Goal: Task Accomplishment & Management: Manage account settings

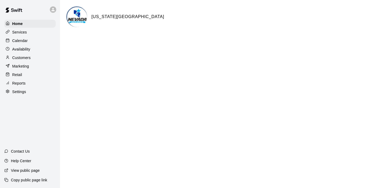
click at [30, 42] on div "Calendar" at bounding box center [29, 41] width 51 height 8
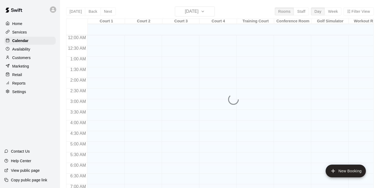
scroll to position [251, 0]
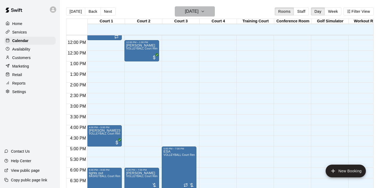
click at [205, 11] on icon "button" at bounding box center [203, 11] width 4 height 6
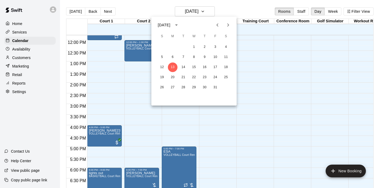
click at [227, 27] on icon "Next month" at bounding box center [228, 25] width 6 height 6
click at [230, 25] on icon "Next month" at bounding box center [228, 25] width 6 height 6
click at [215, 46] on button "5" at bounding box center [216, 47] width 10 height 10
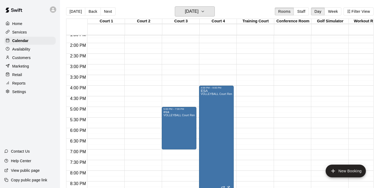
scroll to position [295, 0]
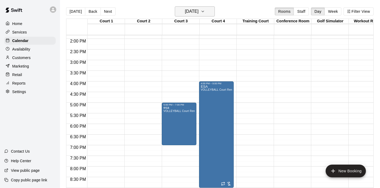
click at [205, 11] on icon "button" at bounding box center [203, 11] width 4 height 6
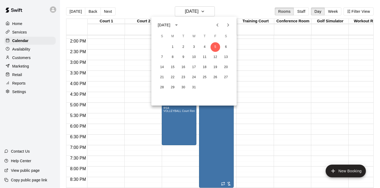
click at [217, 24] on icon "Previous month" at bounding box center [217, 24] width 2 height 3
click at [231, 26] on icon "Next month" at bounding box center [228, 25] width 6 height 6
click at [215, 57] on button "7" at bounding box center [216, 58] width 10 height 10
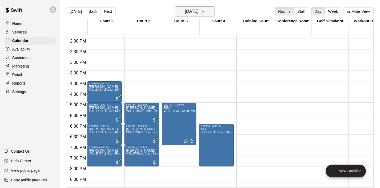
click at [204, 12] on icon "button" at bounding box center [203, 11] width 2 height 1
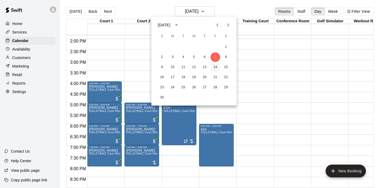
click at [215, 66] on button "14" at bounding box center [216, 68] width 10 height 10
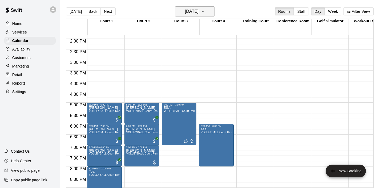
click at [205, 12] on icon "button" at bounding box center [203, 11] width 4 height 6
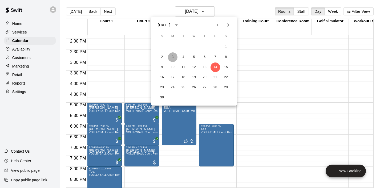
click at [174, 58] on button "3" at bounding box center [173, 58] width 10 height 10
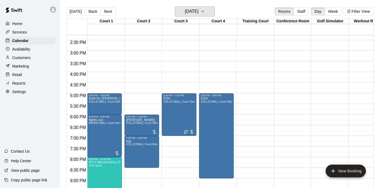
scroll to position [311, 0]
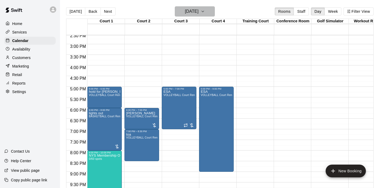
click at [205, 10] on icon "button" at bounding box center [203, 11] width 4 height 6
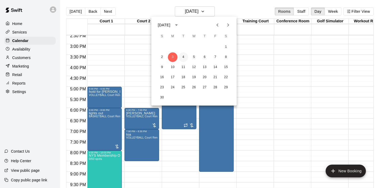
click at [183, 57] on button "4" at bounding box center [184, 58] width 10 height 10
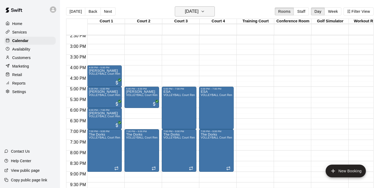
click at [205, 12] on icon "button" at bounding box center [203, 11] width 4 height 6
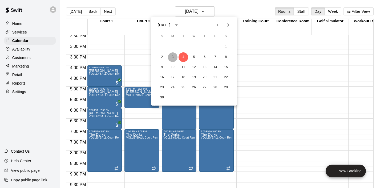
click at [173, 58] on button "3" at bounding box center [173, 58] width 10 height 10
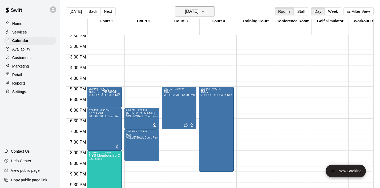
click at [213, 14] on button "[DATE]" at bounding box center [195, 11] width 40 height 10
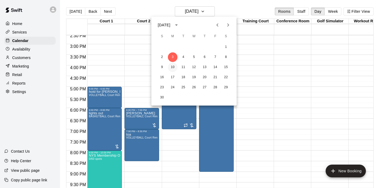
click at [173, 69] on button "10" at bounding box center [173, 68] width 10 height 10
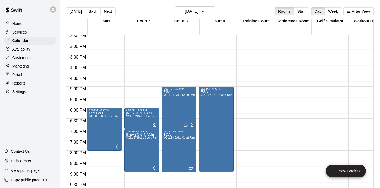
click at [217, 9] on div "[DATE] Back [DATE][DATE] Rooms Staff Day Week Filter View" at bounding box center [220, 12] width 308 height 12
click at [213, 10] on button "[DATE]" at bounding box center [195, 11] width 40 height 10
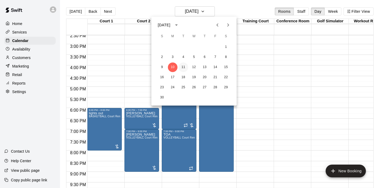
click at [185, 69] on button "11" at bounding box center [184, 68] width 10 height 10
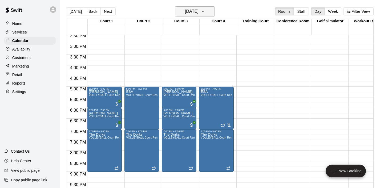
click at [205, 13] on icon "button" at bounding box center [203, 11] width 4 height 6
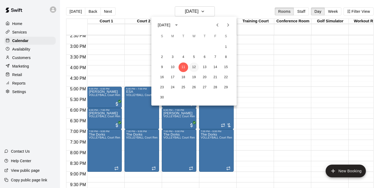
click at [196, 66] on button "12" at bounding box center [194, 68] width 10 height 10
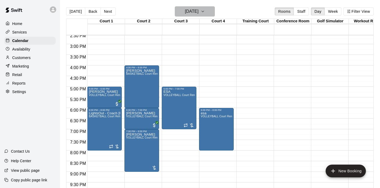
click at [215, 15] on button "[DATE]" at bounding box center [195, 11] width 40 height 10
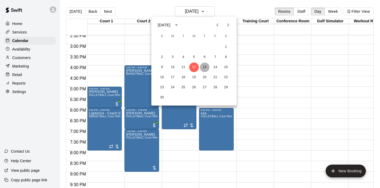
click at [205, 68] on button "13" at bounding box center [205, 68] width 10 height 10
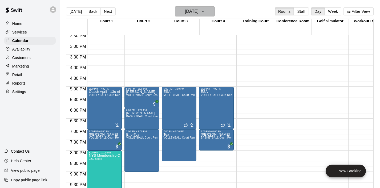
click at [205, 13] on icon "button" at bounding box center [203, 11] width 4 height 6
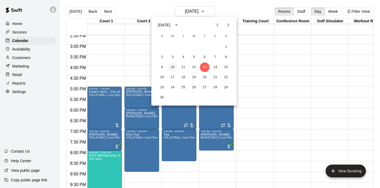
click at [173, 68] on button "10" at bounding box center [173, 68] width 10 height 10
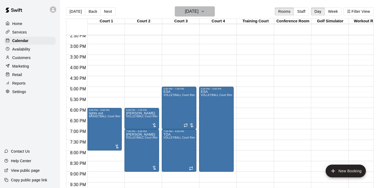
click at [205, 12] on icon "button" at bounding box center [203, 11] width 4 height 6
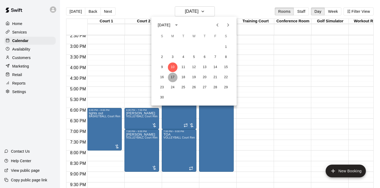
click at [171, 74] on button "17" at bounding box center [173, 78] width 10 height 10
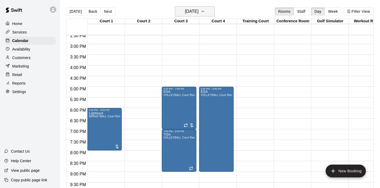
click at [213, 12] on button "[DATE]" at bounding box center [195, 11] width 40 height 10
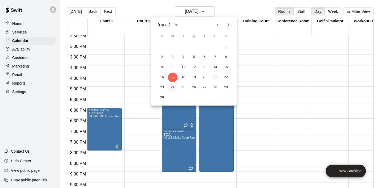
click at [171, 87] on button "24" at bounding box center [173, 88] width 10 height 10
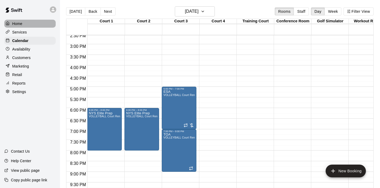
click at [22, 22] on p "Home" at bounding box center [17, 23] width 10 height 5
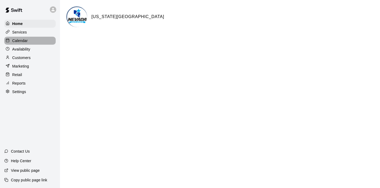
click at [24, 39] on p "Calendar" at bounding box center [19, 40] width 15 height 5
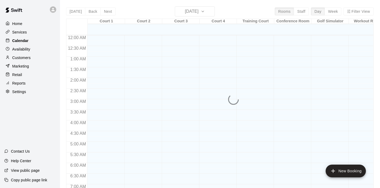
scroll to position [260, 0]
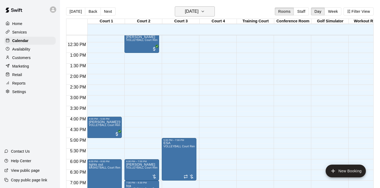
click at [205, 14] on icon "button" at bounding box center [203, 11] width 4 height 6
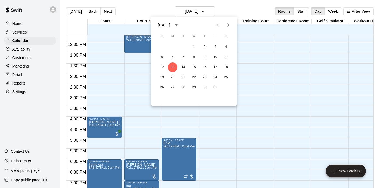
click at [228, 26] on icon "Next month" at bounding box center [228, 25] width 6 height 6
click at [215, 56] on button "7" at bounding box center [216, 58] width 10 height 10
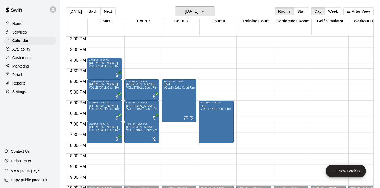
scroll to position [319, 0]
click at [211, 14] on button "[DATE]" at bounding box center [195, 11] width 40 height 10
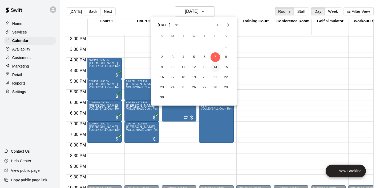
click at [215, 66] on button "14" at bounding box center [216, 68] width 10 height 10
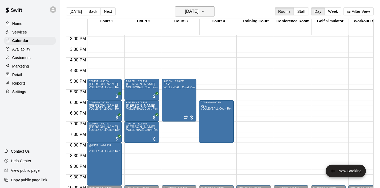
click at [209, 15] on button "[DATE]" at bounding box center [195, 11] width 40 height 10
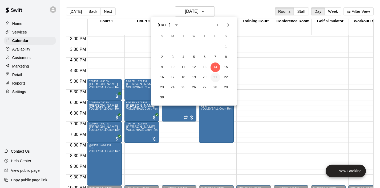
click at [213, 78] on button "21" at bounding box center [216, 78] width 10 height 10
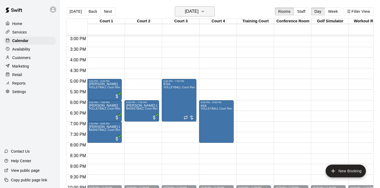
click at [205, 10] on icon "button" at bounding box center [203, 11] width 4 height 6
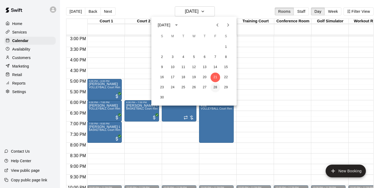
click at [216, 87] on button "28" at bounding box center [216, 88] width 10 height 10
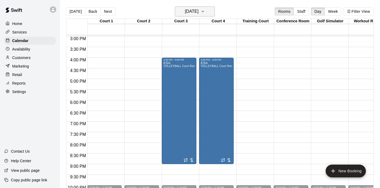
click at [205, 12] on icon "button" at bounding box center [203, 11] width 4 height 6
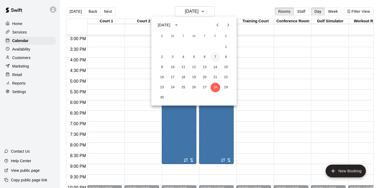
click at [215, 58] on button "7" at bounding box center [216, 58] width 10 height 10
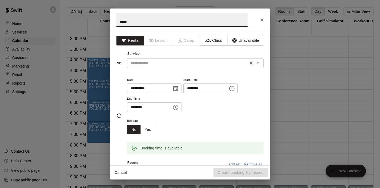
click at [256, 62] on icon "Open" at bounding box center [258, 63] width 6 height 6
type input "*****"
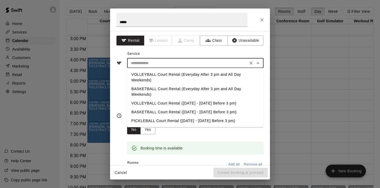
click at [198, 74] on li "VOLLEYBALL Court Rental (Everyday After 3 pm and All Day Weekends)" at bounding box center [195, 77] width 136 height 14
type input "**********"
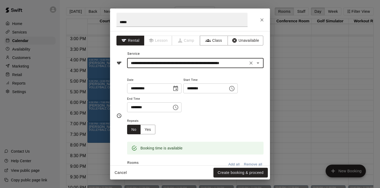
click at [181, 107] on button "Choose time, selected time is 7:30 PM" at bounding box center [175, 107] width 11 height 11
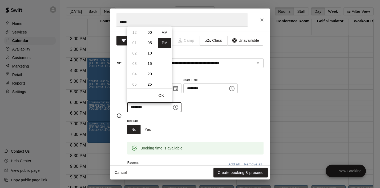
scroll to position [10, 0]
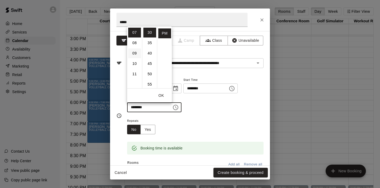
click at [134, 52] on li "09" at bounding box center [134, 54] width 13 height 10
click at [149, 33] on li "00" at bounding box center [149, 33] width 13 height 10
type input "********"
click at [163, 96] on button "OK" at bounding box center [161, 96] width 17 height 10
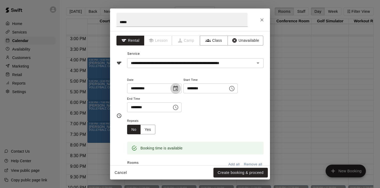
click at [178, 91] on icon "Choose date, selected date is Nov 7, 2025" at bounding box center [175, 89] width 6 height 6
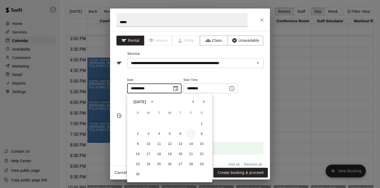
click at [193, 132] on button "7" at bounding box center [191, 135] width 10 height 10
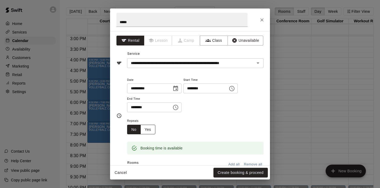
click at [151, 127] on button "Yes" at bounding box center [147, 130] width 15 height 10
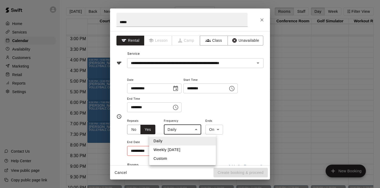
click at [197, 131] on body "Home Services Calendar Availability Customers Marketing Retail Reports Settings…" at bounding box center [190, 98] width 380 height 197
click at [184, 150] on li "Weekly [DATE]" at bounding box center [182, 150] width 67 height 9
type input "******"
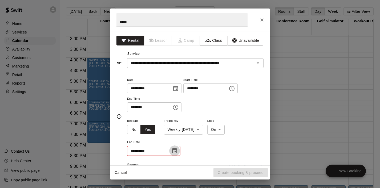
click at [179, 150] on button "Choose date" at bounding box center [174, 151] width 11 height 11
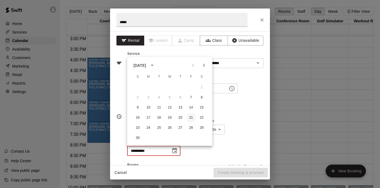
click at [191, 120] on button "21" at bounding box center [191, 118] width 10 height 10
type input "**********"
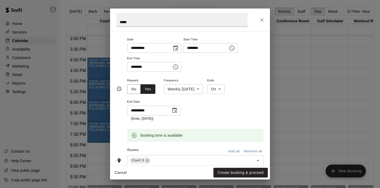
scroll to position [57, 0]
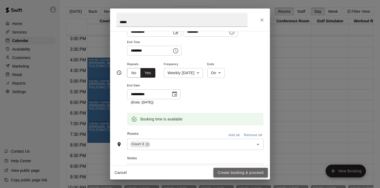
click at [232, 172] on button "Create booking & proceed" at bounding box center [240, 173] width 54 height 10
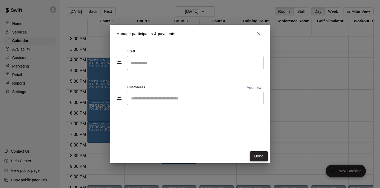
click at [256, 156] on button "Done" at bounding box center [259, 157] width 18 height 10
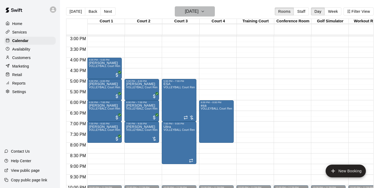
click at [205, 10] on icon "button" at bounding box center [203, 11] width 4 height 6
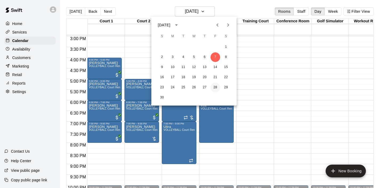
click at [215, 87] on button "28" at bounding box center [216, 88] width 10 height 10
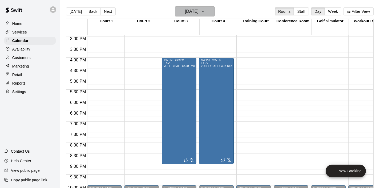
click at [205, 14] on icon "button" at bounding box center [203, 11] width 4 height 6
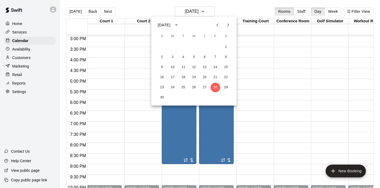
click at [231, 23] on icon "Next month" at bounding box center [228, 25] width 6 height 6
click at [215, 46] on button "5" at bounding box center [216, 47] width 10 height 10
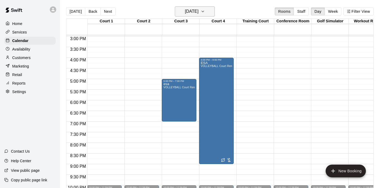
click at [205, 10] on icon "button" at bounding box center [203, 11] width 4 height 6
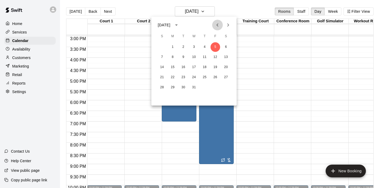
click at [220, 24] on icon "Previous month" at bounding box center [217, 25] width 6 height 6
click at [213, 88] on button "28" at bounding box center [216, 88] width 10 height 10
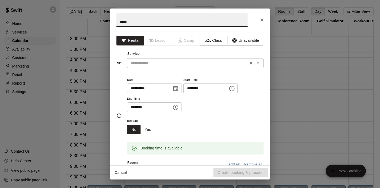
type input "*****"
click at [144, 64] on input "text" at bounding box center [188, 63] width 118 height 7
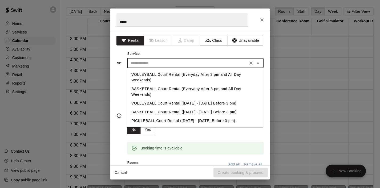
click at [157, 72] on li "VOLLEYBALL Court Rental (Everyday After 3 pm and All Day Weekends)" at bounding box center [195, 77] width 136 height 14
type input "**********"
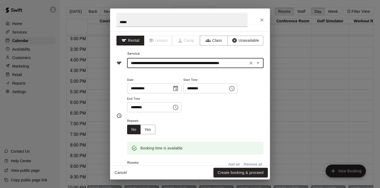
click at [178, 107] on icon "Choose time, selected time is 7:30 PM" at bounding box center [175, 107] width 6 height 6
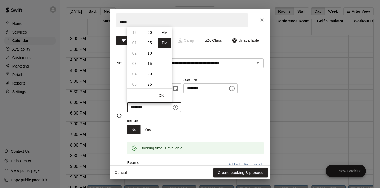
scroll to position [10, 0]
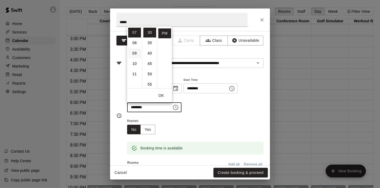
click at [133, 53] on li "09" at bounding box center [134, 54] width 13 height 10
click at [150, 33] on li "00" at bounding box center [149, 33] width 13 height 10
type input "********"
click at [161, 98] on button "OK" at bounding box center [161, 96] width 17 height 10
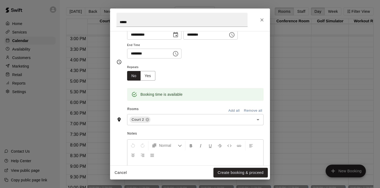
scroll to position [54, 0]
click at [144, 75] on button "Yes" at bounding box center [147, 76] width 15 height 10
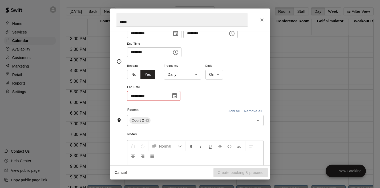
click at [175, 75] on body "Home Services Calendar Availability Customers Marketing Retail Reports Settings…" at bounding box center [190, 98] width 380 height 197
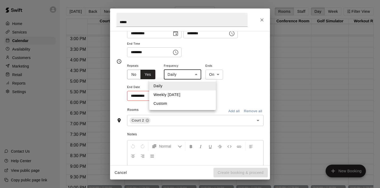
click at [178, 92] on li "Weekly [DATE]" at bounding box center [182, 95] width 67 height 9
type input "******"
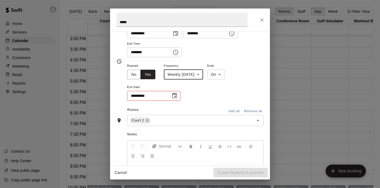
click at [173, 94] on icon "Choose date" at bounding box center [174, 95] width 5 height 5
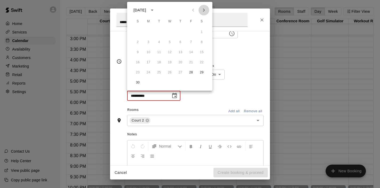
click at [201, 12] on icon "Next month" at bounding box center [204, 10] width 6 height 6
click at [191, 62] on button "26" at bounding box center [191, 63] width 10 height 10
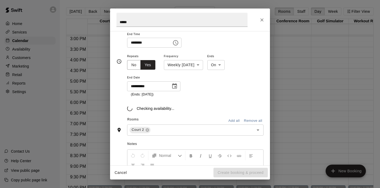
scroll to position [68, 0]
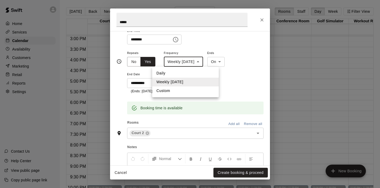
click at [200, 62] on body "Home Services Calendar Availability Customers Marketing Retail Reports Settings…" at bounding box center [190, 98] width 380 height 197
click at [186, 84] on li "Weekly [DATE]" at bounding box center [185, 82] width 67 height 9
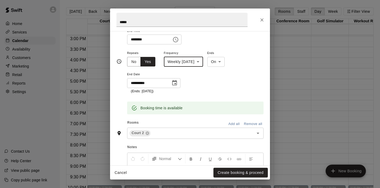
click at [174, 81] on icon "Choose date, selected date is Dec 26, 2025" at bounding box center [174, 82] width 5 height 5
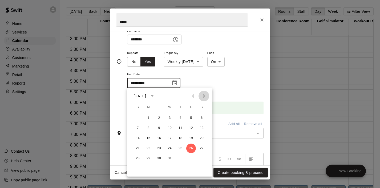
click at [205, 97] on icon "Next month" at bounding box center [204, 96] width 6 height 6
click at [189, 159] on button "30" at bounding box center [191, 159] width 10 height 10
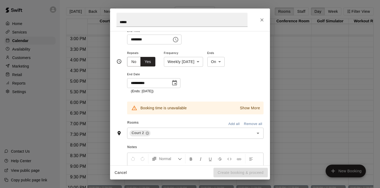
click at [250, 103] on div "Show More" at bounding box center [247, 108] width 27 height 10
click at [248, 106] on p "Show More" at bounding box center [250, 109] width 20 height 6
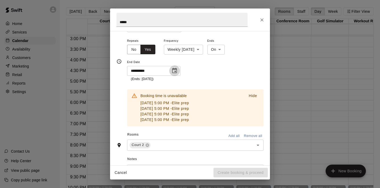
click at [173, 71] on icon "Choose date, selected date is Jan 30, 2026" at bounding box center [174, 71] width 6 height 6
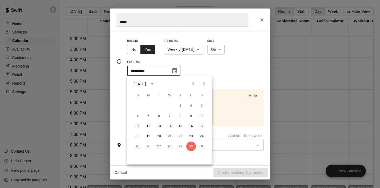
click at [191, 82] on icon "Previous month" at bounding box center [193, 84] width 6 height 6
click at [193, 137] on button "26" at bounding box center [191, 137] width 10 height 10
type input "**********"
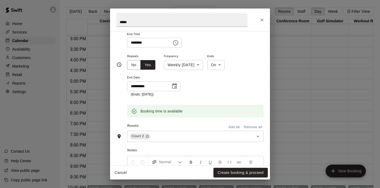
scroll to position [68, 0]
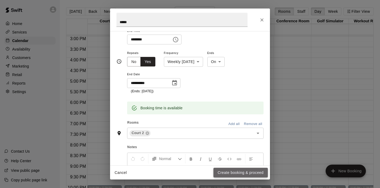
click at [235, 171] on button "Create booking & proceed" at bounding box center [240, 173] width 54 height 10
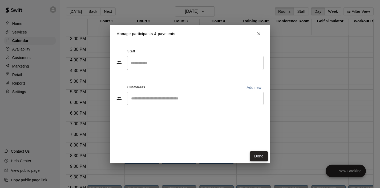
click at [254, 156] on button "Done" at bounding box center [259, 157] width 18 height 10
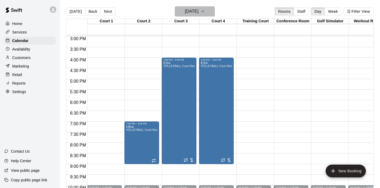
click at [205, 10] on icon "button" at bounding box center [203, 11] width 4 height 6
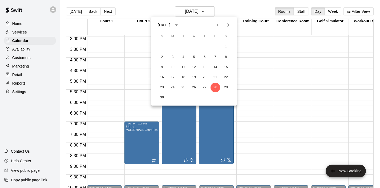
click at [217, 25] on icon "Previous month" at bounding box center [217, 25] width 6 height 6
click at [226, 25] on icon "Next month" at bounding box center [228, 25] width 6 height 6
click at [263, 48] on div at bounding box center [190, 94] width 380 height 188
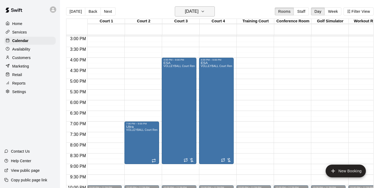
click at [205, 10] on icon "button" at bounding box center [203, 11] width 4 height 6
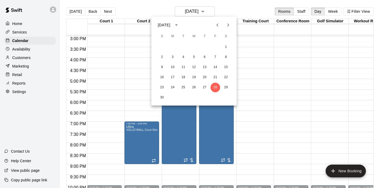
click at [228, 30] on button "Next month" at bounding box center [228, 25] width 11 height 11
click at [229, 22] on icon "Next month" at bounding box center [228, 25] width 6 height 6
click at [216, 47] on button "2" at bounding box center [216, 47] width 10 height 10
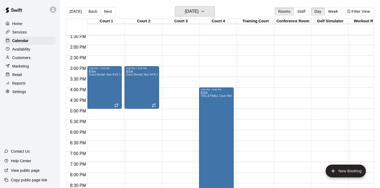
scroll to position [288, 0]
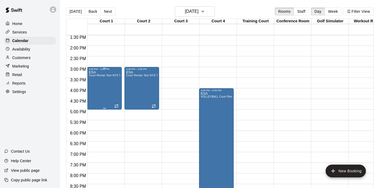
click at [92, 89] on div "ESA Court Rental: Non NYS Team" at bounding box center [104, 165] width 31 height 188
click at [95, 79] on icon "edit" at bounding box center [94, 76] width 6 height 6
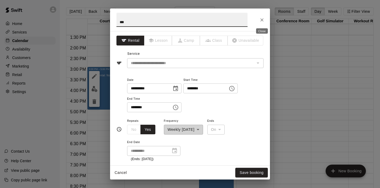
click at [265, 20] on button "Close" at bounding box center [262, 20] width 10 height 10
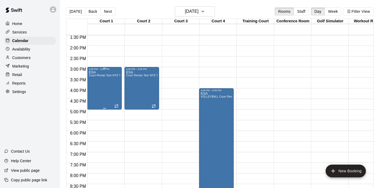
click at [111, 85] on div "ESA Court Rental: Non NYS Team" at bounding box center [104, 165] width 31 height 188
click at [96, 98] on button "delete" at bounding box center [94, 101] width 11 height 11
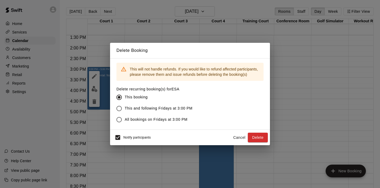
click at [173, 110] on span "This and following Fridays at 3:00 PM" at bounding box center [159, 109] width 68 height 6
click at [254, 139] on button "Delete" at bounding box center [258, 138] width 20 height 10
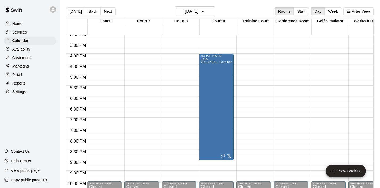
scroll to position [323, 0]
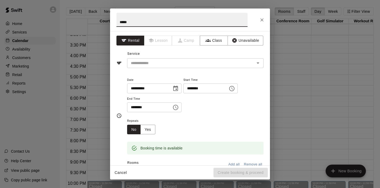
type input "*****"
click at [185, 68] on div "**********" at bounding box center [190, 98] width 160 height 135
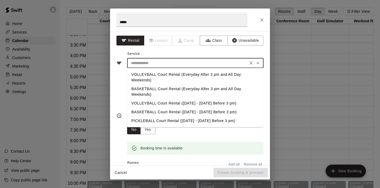
click at [183, 62] on input "text" at bounding box center [188, 63] width 118 height 7
click at [182, 73] on li "VOLLEYBALL Court Rental (Everyday After 3 pm and All Day Weekends)" at bounding box center [195, 77] width 136 height 14
type input "**********"
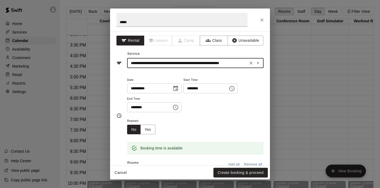
click at [178, 107] on icon "Choose time, selected time is 7:30 PM" at bounding box center [175, 107] width 6 height 6
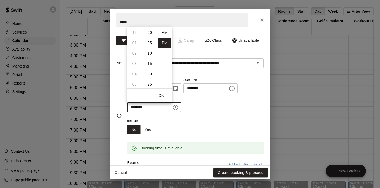
scroll to position [10, 0]
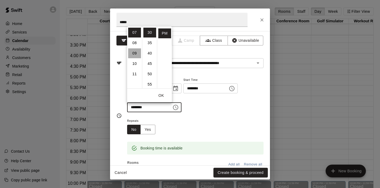
click at [139, 54] on li "09" at bounding box center [134, 54] width 13 height 10
click at [150, 35] on li "00" at bounding box center [149, 33] width 13 height 10
type input "********"
click at [160, 96] on button "OK" at bounding box center [161, 96] width 17 height 10
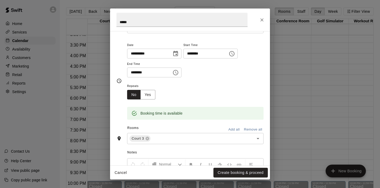
scroll to position [50, 0]
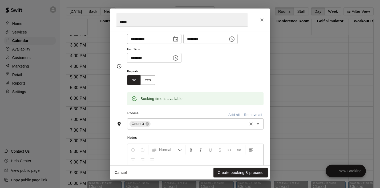
click at [260, 127] on div at bounding box center [254, 123] width 14 height 7
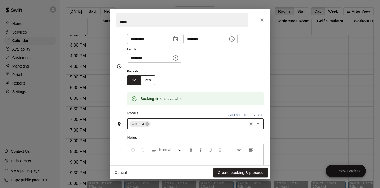
click at [152, 80] on button "Yes" at bounding box center [147, 80] width 15 height 10
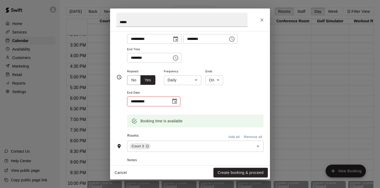
scroll to position [50, 0]
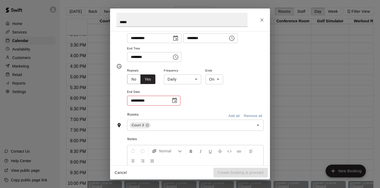
click at [194, 81] on body "Home Services Calendar Availability Customers Marketing Retail Reports Settings…" at bounding box center [190, 98] width 380 height 197
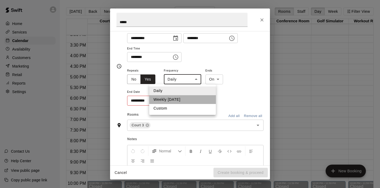
click at [189, 97] on li "Weekly [DATE]" at bounding box center [182, 99] width 67 height 9
type input "******"
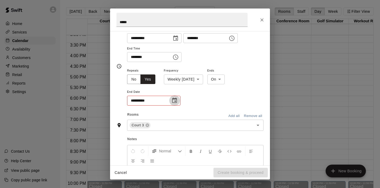
click at [176, 100] on icon "Choose date" at bounding box center [174, 101] width 6 height 6
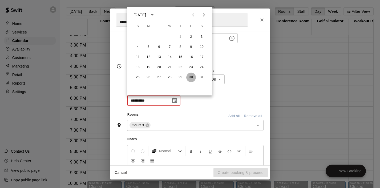
click at [191, 78] on button "30" at bounding box center [191, 78] width 10 height 10
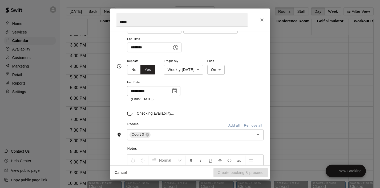
scroll to position [63, 0]
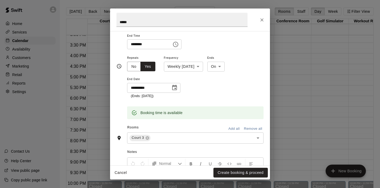
click at [176, 87] on icon "Choose date, selected date is Jan 30, 2026" at bounding box center [174, 88] width 6 height 6
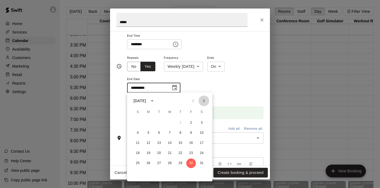
click at [204, 100] on icon "Next month" at bounding box center [204, 101] width 6 height 6
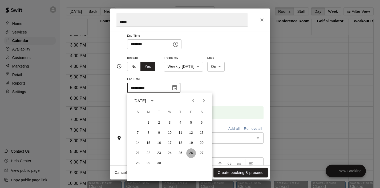
click at [190, 150] on button "26" at bounding box center [191, 154] width 10 height 10
type input "**********"
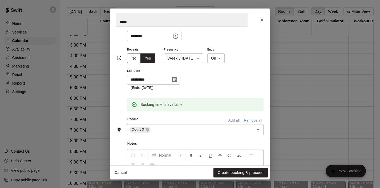
scroll to position [74, 0]
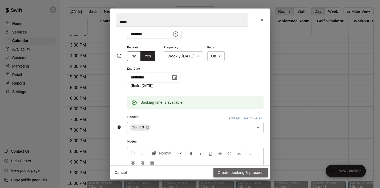
click at [225, 174] on button "Create booking & proceed" at bounding box center [240, 173] width 54 height 10
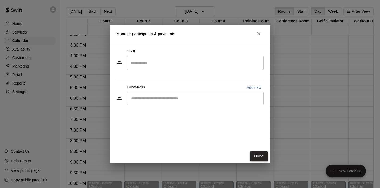
click at [260, 159] on button "Done" at bounding box center [259, 157] width 18 height 10
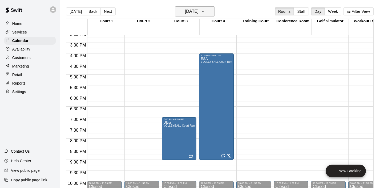
click at [210, 11] on button "[DATE]" at bounding box center [195, 11] width 40 height 10
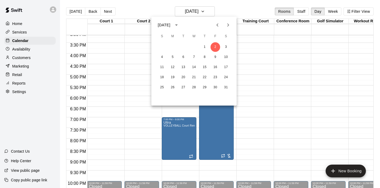
click at [216, 26] on icon "Previous month" at bounding box center [217, 25] width 6 height 6
click at [174, 58] on button "3" at bounding box center [173, 58] width 10 height 10
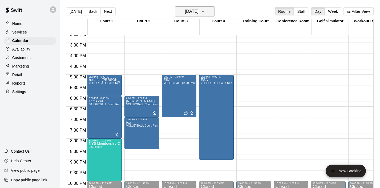
click at [205, 10] on icon "button" at bounding box center [203, 11] width 4 height 6
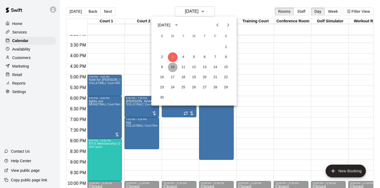
click at [173, 68] on button "10" at bounding box center [173, 68] width 10 height 10
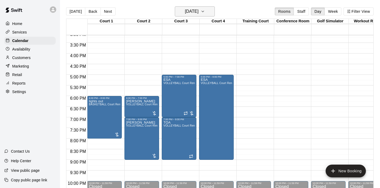
click at [205, 12] on icon "button" at bounding box center [203, 11] width 4 height 6
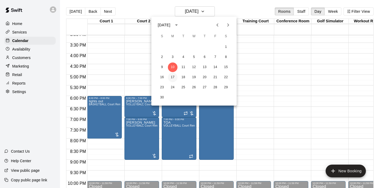
click at [174, 76] on button "17" at bounding box center [173, 78] width 10 height 10
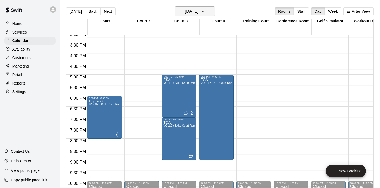
click at [205, 12] on icon "button" at bounding box center [203, 11] width 4 height 6
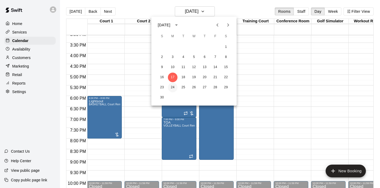
click at [174, 90] on button "24" at bounding box center [173, 88] width 10 height 10
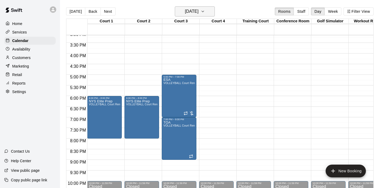
click at [204, 12] on icon "button" at bounding box center [203, 11] width 2 height 1
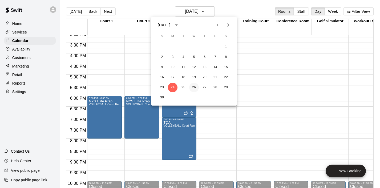
click at [194, 87] on button "26" at bounding box center [194, 88] width 10 height 10
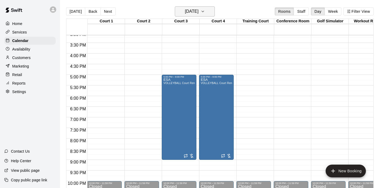
click at [205, 11] on icon "button" at bounding box center [203, 11] width 4 height 6
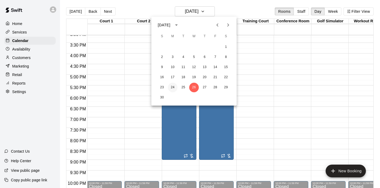
click at [174, 86] on button "24" at bounding box center [173, 88] width 10 height 10
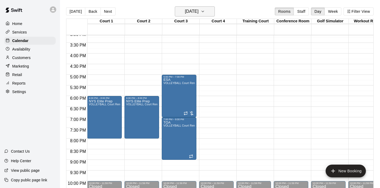
click at [205, 14] on icon "button" at bounding box center [203, 11] width 4 height 6
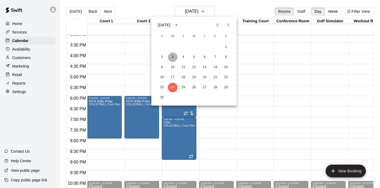
click at [171, 58] on button "3" at bounding box center [173, 58] width 10 height 10
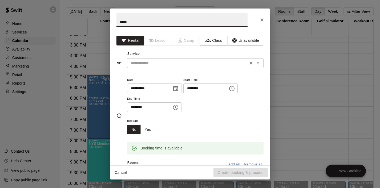
type input "*****"
click at [160, 62] on input "text" at bounding box center [188, 63] width 118 height 7
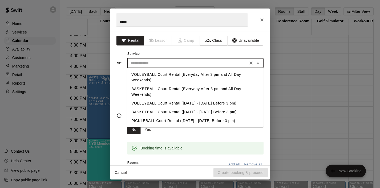
click at [155, 76] on li "VOLLEYBALL Court Rental (Everyday After 3 pm and All Day Weekends)" at bounding box center [195, 77] width 136 height 14
type input "**********"
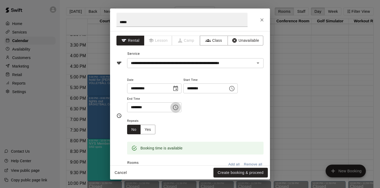
click at [177, 108] on icon "Choose time, selected time is 7:30 PM" at bounding box center [176, 107] width 2 height 2
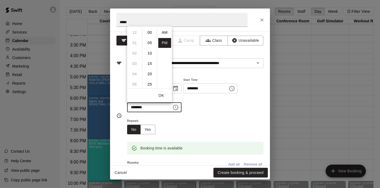
scroll to position [10, 0]
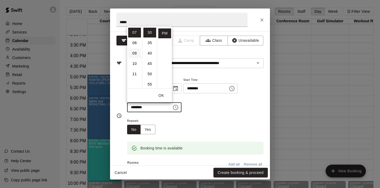
click at [133, 54] on li "09" at bounding box center [134, 54] width 13 height 10
click at [150, 35] on li "00" at bounding box center [149, 33] width 13 height 10
type input "********"
click at [163, 94] on button "OK" at bounding box center [161, 96] width 17 height 10
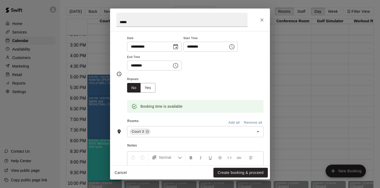
scroll to position [45, 0]
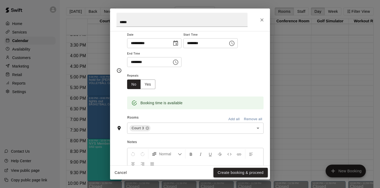
click at [241, 172] on button "Create booking & proceed" at bounding box center [240, 173] width 54 height 10
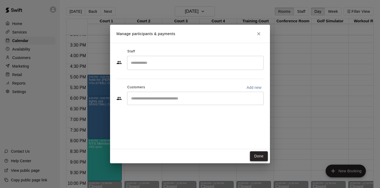
click at [253, 160] on button "Done" at bounding box center [259, 157] width 18 height 10
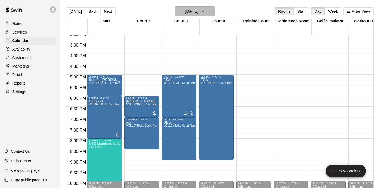
click at [205, 14] on icon "button" at bounding box center [203, 11] width 4 height 6
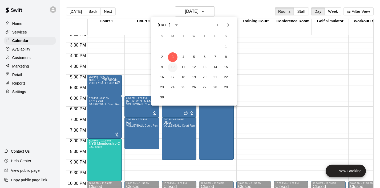
click at [175, 65] on button "10" at bounding box center [173, 68] width 10 height 10
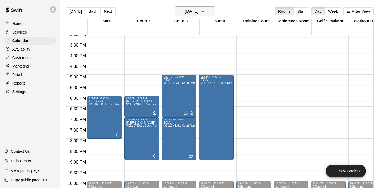
click at [208, 12] on button "[DATE]" at bounding box center [195, 11] width 40 height 10
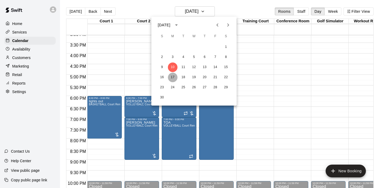
click at [175, 76] on button "17" at bounding box center [173, 78] width 10 height 10
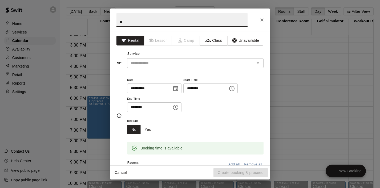
type input "*"
click at [263, 21] on icon "Close" at bounding box center [261, 19] width 5 height 5
type input "*****"
click at [148, 60] on input "text" at bounding box center [188, 63] width 118 height 7
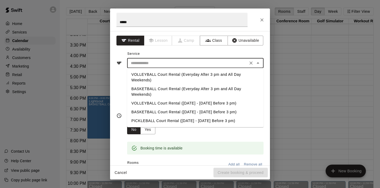
click at [147, 75] on li "VOLLEYBALL Court Rental (Everyday After 3 pm and All Day Weekends)" at bounding box center [195, 77] width 136 height 14
type input "**********"
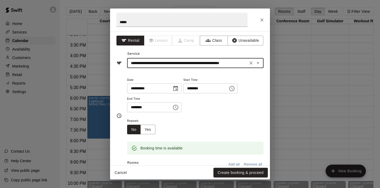
click at [178, 111] on button "Choose time, selected time is 7:30 PM" at bounding box center [175, 107] width 11 height 11
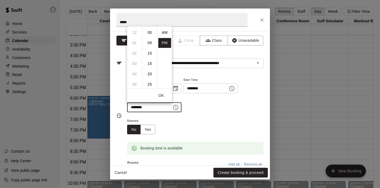
scroll to position [10, 0]
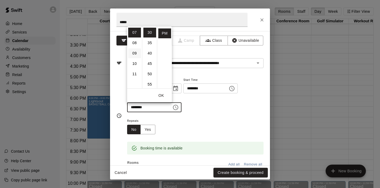
click at [132, 56] on li "09" at bounding box center [134, 54] width 13 height 10
click at [148, 36] on li "00" at bounding box center [149, 33] width 13 height 10
type input "********"
click at [162, 96] on button "OK" at bounding box center [161, 96] width 17 height 10
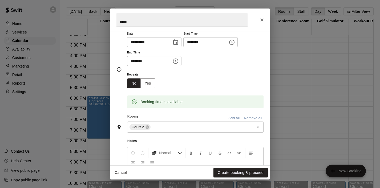
scroll to position [47, 0]
click at [237, 173] on button "Create booking & proceed" at bounding box center [240, 173] width 54 height 10
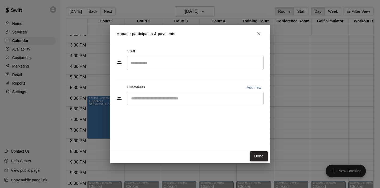
click at [264, 160] on button "Done" at bounding box center [259, 157] width 18 height 10
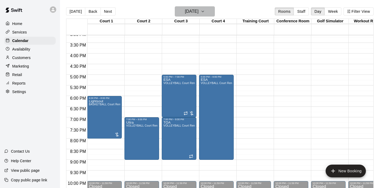
click at [205, 13] on icon "button" at bounding box center [203, 11] width 4 height 6
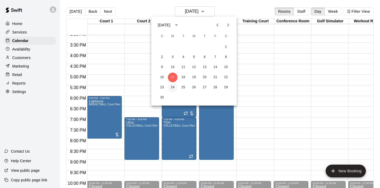
click at [173, 86] on button "24" at bounding box center [173, 88] width 10 height 10
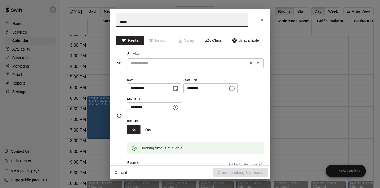
type input "*****"
click at [172, 62] on input "text" at bounding box center [188, 63] width 118 height 7
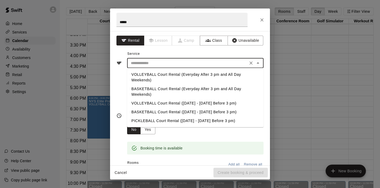
click at [167, 75] on li "VOLLEYBALL Court Rental (Everyday After 3 pm and All Day Weekends)" at bounding box center [195, 77] width 136 height 14
type input "**********"
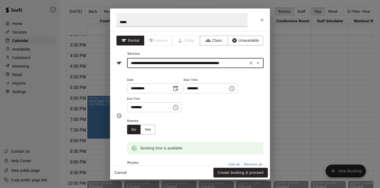
click at [177, 108] on icon "Choose time, selected time is 7:30 PM" at bounding box center [176, 107] width 2 height 2
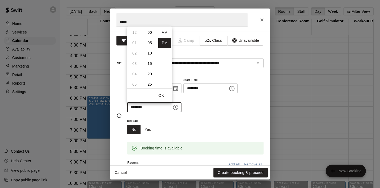
scroll to position [10, 0]
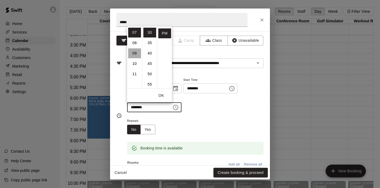
click at [136, 53] on li "09" at bounding box center [134, 54] width 13 height 10
click at [149, 34] on li "00" at bounding box center [149, 33] width 13 height 10
type input "********"
click at [163, 97] on button "OK" at bounding box center [161, 96] width 17 height 10
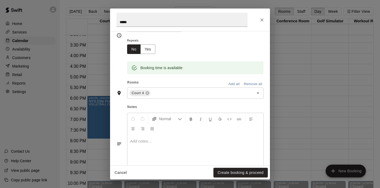
scroll to position [100, 0]
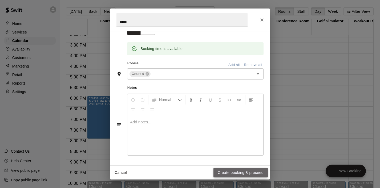
click at [224, 176] on button "Create booking & proceed" at bounding box center [240, 173] width 54 height 10
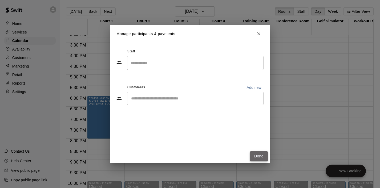
click at [267, 160] on button "Done" at bounding box center [259, 157] width 18 height 10
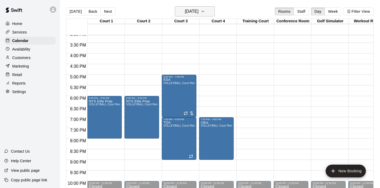
click at [205, 14] on icon "button" at bounding box center [203, 11] width 4 height 6
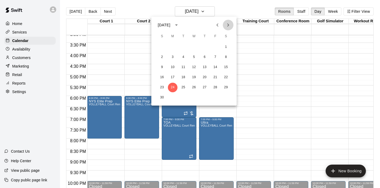
click at [229, 26] on icon "Next month" at bounding box center [228, 25] width 6 height 6
click at [174, 47] on button "1" at bounding box center [173, 47] width 10 height 10
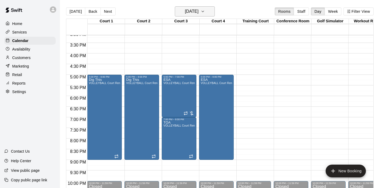
click at [205, 10] on icon "button" at bounding box center [203, 11] width 4 height 6
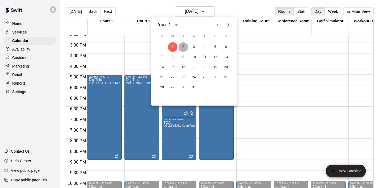
click at [184, 45] on button "2" at bounding box center [184, 47] width 10 height 10
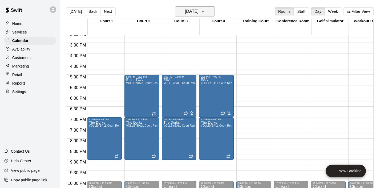
click at [205, 13] on icon "button" at bounding box center [203, 11] width 4 height 6
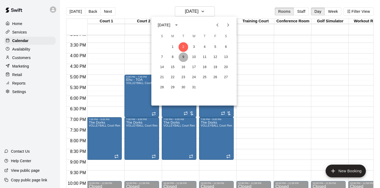
click at [185, 55] on button "9" at bounding box center [184, 58] width 10 height 10
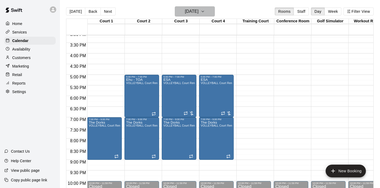
click at [205, 12] on icon "button" at bounding box center [203, 11] width 4 height 6
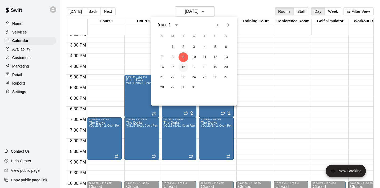
click at [187, 65] on button "16" at bounding box center [184, 68] width 10 height 10
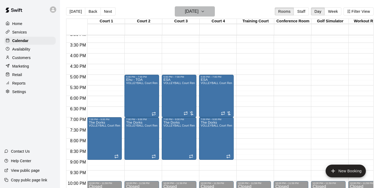
click at [205, 13] on icon "button" at bounding box center [203, 11] width 4 height 6
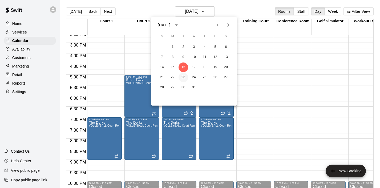
click at [182, 76] on button "23" at bounding box center [184, 78] width 10 height 10
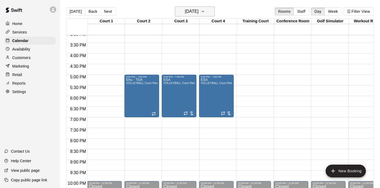
click at [205, 12] on icon "button" at bounding box center [203, 11] width 4 height 6
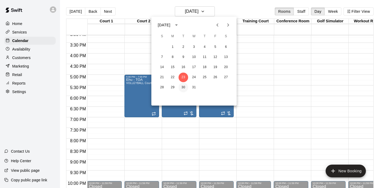
click at [183, 88] on button "30" at bounding box center [184, 88] width 10 height 10
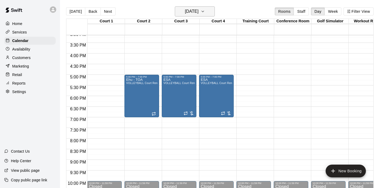
click at [205, 10] on icon "button" at bounding box center [203, 11] width 4 height 6
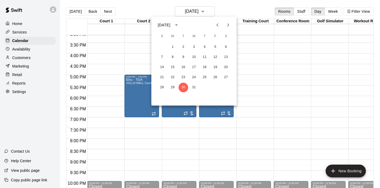
click at [228, 25] on icon "Next month" at bounding box center [228, 24] width 2 height 3
click at [184, 57] on button "6" at bounding box center [184, 58] width 10 height 10
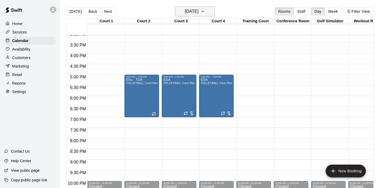
click at [205, 13] on icon "button" at bounding box center [203, 11] width 4 height 6
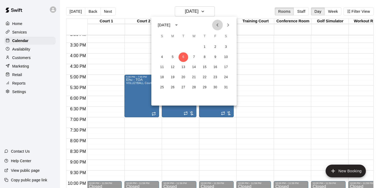
click at [216, 26] on icon "Previous month" at bounding box center [217, 25] width 6 height 6
click at [262, 60] on div at bounding box center [190, 94] width 380 height 188
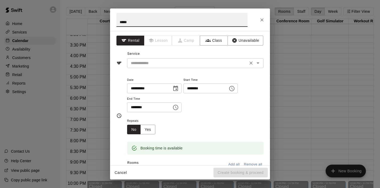
type input "*****"
click at [141, 63] on input "text" at bounding box center [188, 63] width 118 height 7
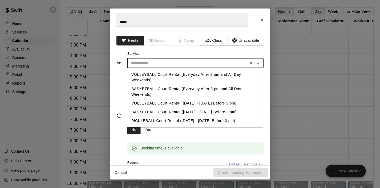
click at [142, 63] on input "text" at bounding box center [188, 63] width 118 height 7
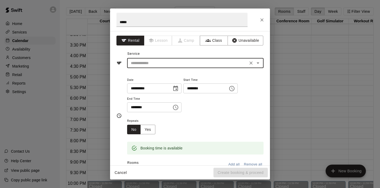
click at [258, 63] on icon "Open" at bounding box center [258, 63] width 3 height 1
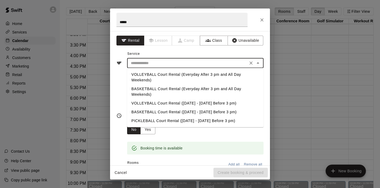
click at [177, 74] on li "VOLLEYBALL Court Rental (Everyday After 3 pm and All Day Weekends)" at bounding box center [195, 77] width 136 height 14
type input "**********"
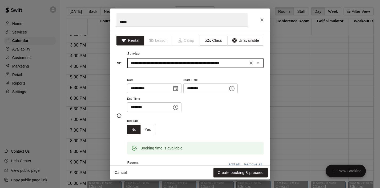
click at [177, 110] on icon "Choose time, selected time is 5:30 PM" at bounding box center [175, 107] width 6 height 6
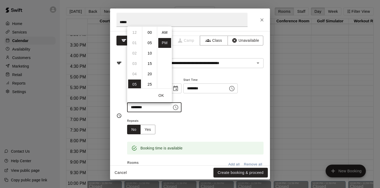
scroll to position [10, 0]
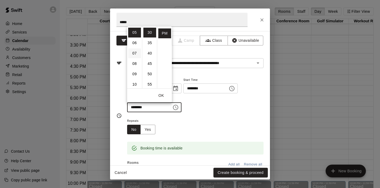
click at [136, 56] on li "07" at bounding box center [134, 54] width 13 height 10
click at [148, 31] on li "00" at bounding box center [149, 33] width 13 height 10
type input "********"
click at [162, 94] on button "OK" at bounding box center [161, 96] width 17 height 10
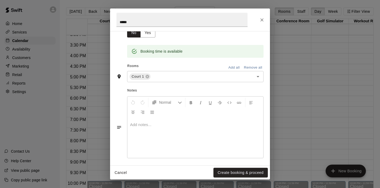
scroll to position [100, 0]
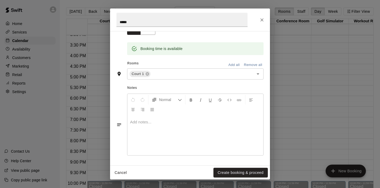
click at [200, 116] on div at bounding box center [195, 136] width 136 height 40
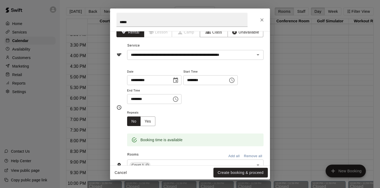
scroll to position [8, 0]
click at [151, 123] on button "Yes" at bounding box center [147, 122] width 15 height 10
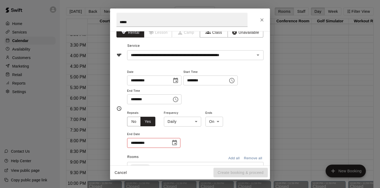
click at [194, 122] on body "Home Services Calendar Availability Customers Marketing Retail Reports Settings…" at bounding box center [190, 98] width 380 height 197
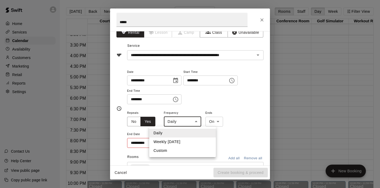
click at [177, 141] on li "Weekly [DATE]" at bounding box center [182, 142] width 67 height 9
type input "******"
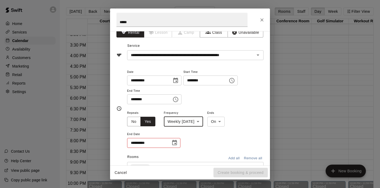
click at [173, 141] on icon "Choose date" at bounding box center [174, 142] width 5 height 5
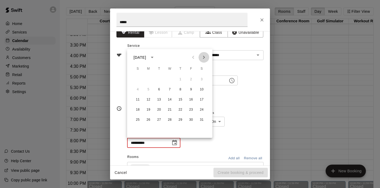
click at [201, 58] on icon "Next month" at bounding box center [204, 57] width 6 height 6
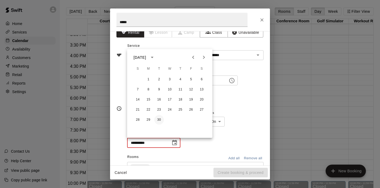
click at [158, 121] on button "30" at bounding box center [159, 120] width 10 height 10
type input "**********"
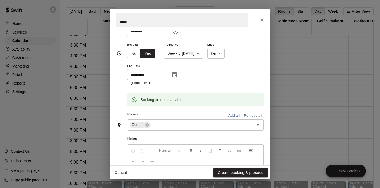
scroll to position [76, 0]
click at [224, 171] on button "Create booking & proceed" at bounding box center [240, 173] width 54 height 10
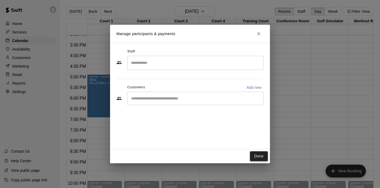
click at [255, 158] on button "Done" at bounding box center [259, 157] width 18 height 10
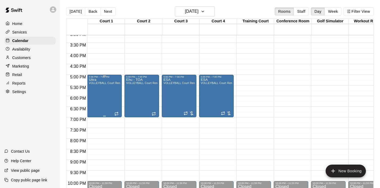
click at [112, 94] on div "Ultra VOLLEYBALL Court Rental (Everyday After 3 pm and All Day Weekends)" at bounding box center [104, 172] width 31 height 188
click at [96, 84] on icon "edit" at bounding box center [94, 84] width 6 height 6
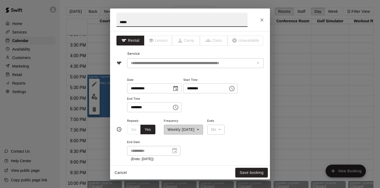
click at [176, 88] on icon "Choose date, selected date is Jan 6, 2026" at bounding box center [175, 89] width 6 height 6
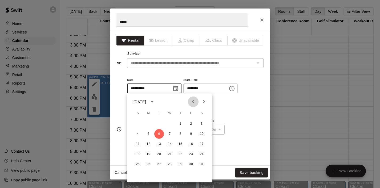
click at [193, 100] on icon "Previous month" at bounding box center [193, 102] width 6 height 6
click at [160, 123] on button "2" at bounding box center [159, 124] width 10 height 10
type input "**********"
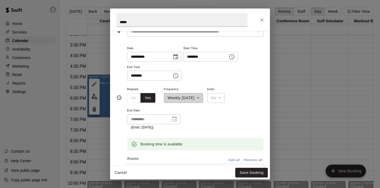
scroll to position [31, 0]
click at [248, 170] on button "Save booking" at bounding box center [251, 173] width 33 height 10
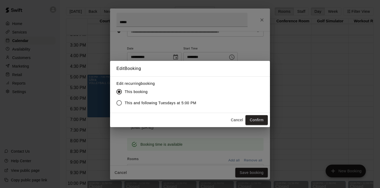
click at [180, 100] on span "This and following Tuesdays at 5:00 PM" at bounding box center [161, 103] width 72 height 6
click at [257, 119] on button "Confirm" at bounding box center [256, 120] width 22 height 10
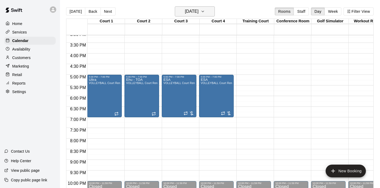
click at [213, 12] on button "[DATE]" at bounding box center [195, 11] width 40 height 10
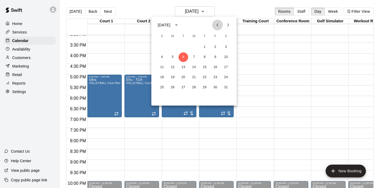
click at [217, 25] on icon "Previous month" at bounding box center [217, 24] width 2 height 3
click at [184, 46] on button "2" at bounding box center [184, 47] width 10 height 10
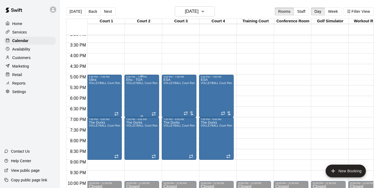
click at [139, 86] on div "Ehu - TOA VOLLEYBALL Court Rental ([DATE] - [DATE] Before 3 pm)" at bounding box center [141, 172] width 31 height 188
click at [132, 84] on icon "edit" at bounding box center [131, 84] width 5 height 5
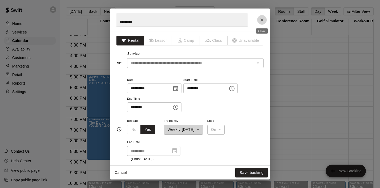
click at [264, 19] on icon "Close" at bounding box center [261, 19] width 5 height 5
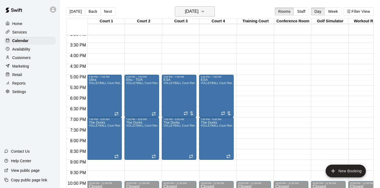
click at [208, 12] on button "[DATE]" at bounding box center [195, 11] width 40 height 10
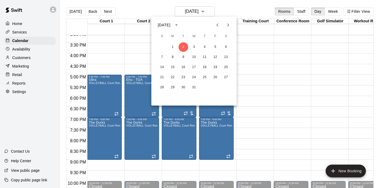
click at [227, 23] on icon "Next month" at bounding box center [228, 24] width 2 height 3
click at [183, 57] on button "6" at bounding box center [184, 58] width 10 height 10
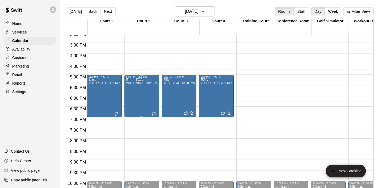
click at [134, 97] on div "Ehu - TOA VOLLEYBALL Court Rental (Everyday After 3 pm and All Day Weekends)" at bounding box center [141, 172] width 31 height 188
click at [132, 86] on icon "edit" at bounding box center [131, 84] width 6 height 6
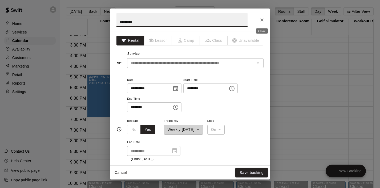
click at [263, 21] on icon "Close" at bounding box center [261, 19] width 5 height 5
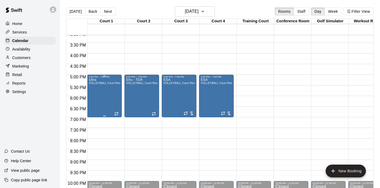
click at [99, 104] on div "Ultra VOLLEYBALL Court Rental (Everyday After 3 pm and All Day Weekends)" at bounding box center [104, 172] width 31 height 188
click at [96, 86] on icon "edit" at bounding box center [94, 84] width 6 height 6
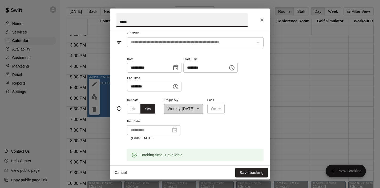
scroll to position [22, 0]
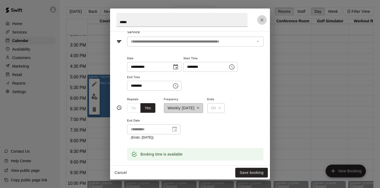
click at [263, 20] on icon "Close" at bounding box center [261, 19] width 5 height 5
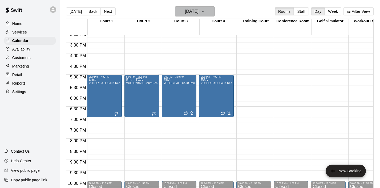
click at [207, 13] on button "[DATE]" at bounding box center [195, 11] width 40 height 10
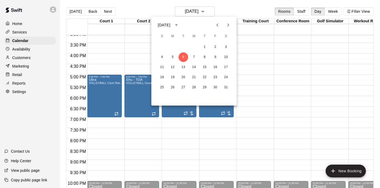
click at [216, 27] on icon "Previous month" at bounding box center [217, 25] width 6 height 6
click at [217, 24] on icon "Previous month" at bounding box center [217, 24] width 2 height 3
click at [183, 57] on button "4" at bounding box center [184, 58] width 10 height 10
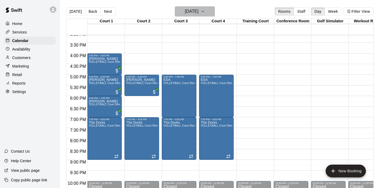
click at [205, 9] on icon "button" at bounding box center [203, 11] width 4 height 6
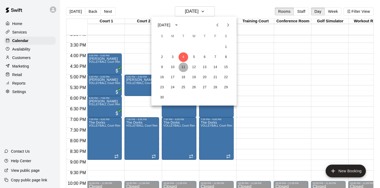
click at [184, 65] on button "11" at bounding box center [184, 68] width 10 height 10
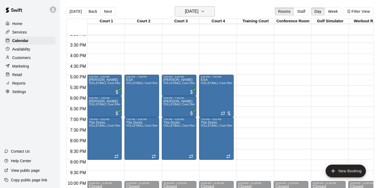
click at [205, 14] on icon "button" at bounding box center [203, 11] width 4 height 6
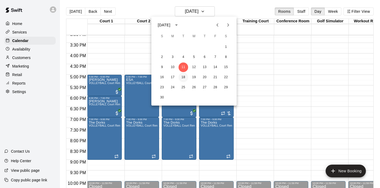
click at [184, 77] on button "18" at bounding box center [184, 78] width 10 height 10
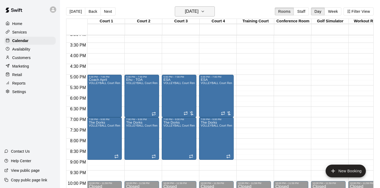
click at [213, 14] on button "[DATE]" at bounding box center [195, 11] width 40 height 10
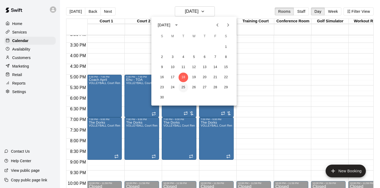
click at [183, 88] on button "25" at bounding box center [184, 88] width 10 height 10
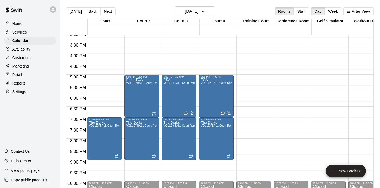
click at [18, 28] on div "Home Services Calendar Availability Customers Marketing Retail Reports Settings" at bounding box center [30, 57] width 60 height 77
click at [19, 26] on div "Home" at bounding box center [29, 24] width 51 height 8
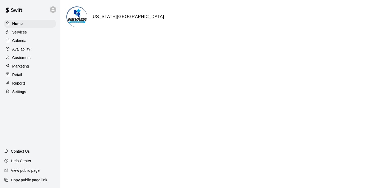
click at [23, 38] on p "Calendar" at bounding box center [19, 40] width 15 height 5
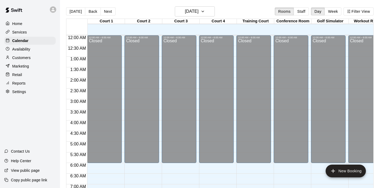
click at [25, 26] on div "Home" at bounding box center [29, 24] width 51 height 8
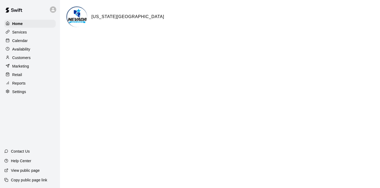
click at [34, 38] on div "Calendar" at bounding box center [29, 41] width 51 height 8
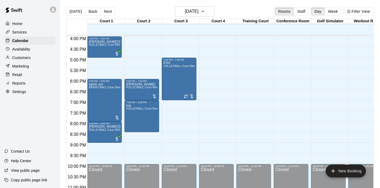
scroll to position [341, 0]
